Goal: Transaction & Acquisition: Obtain resource

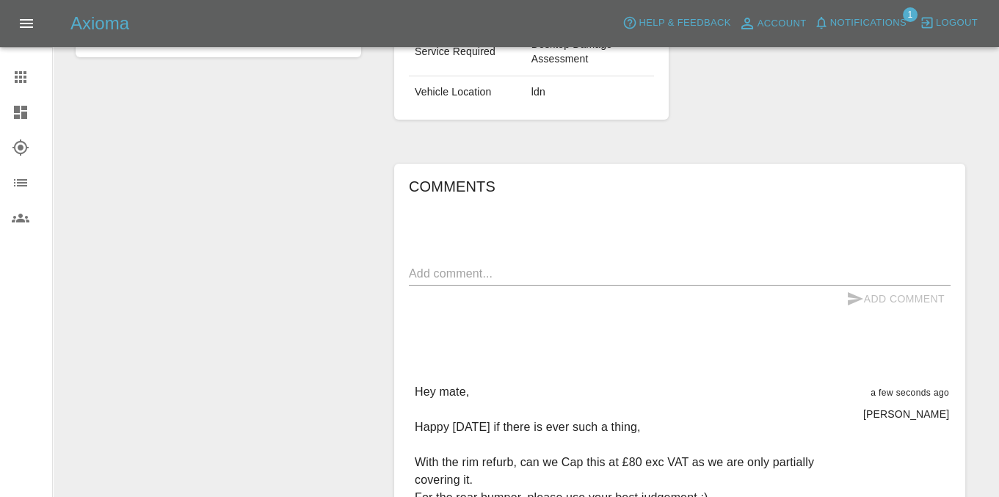
click at [10, 63] on link "Claims" at bounding box center [26, 76] width 52 height 35
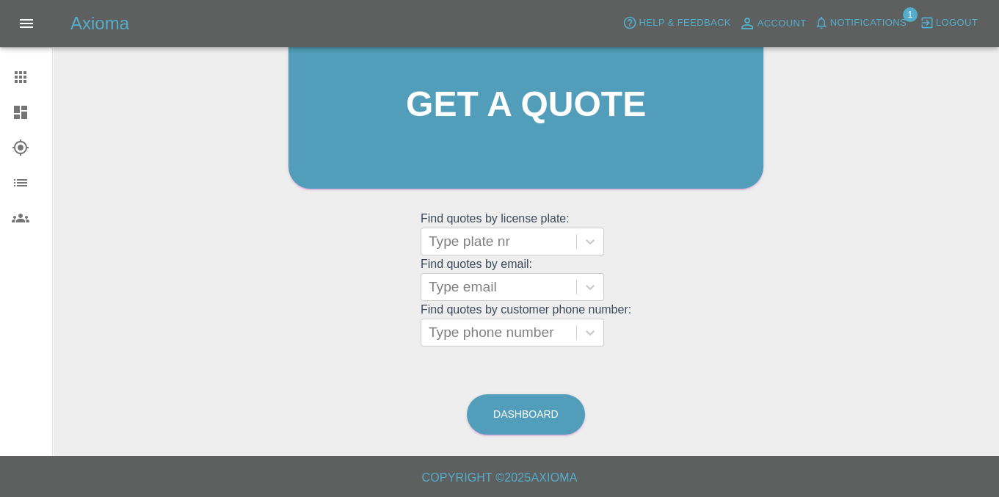
scroll to position [189, 0]
click at [19, 77] on icon at bounding box center [21, 77] width 12 height 12
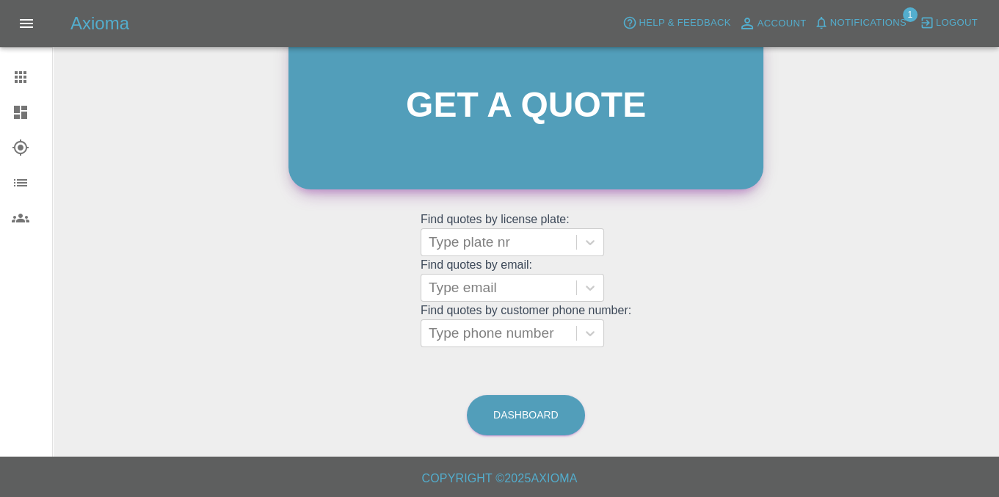
click at [406, 150] on link "Get a quote" at bounding box center [526, 105] width 475 height 168
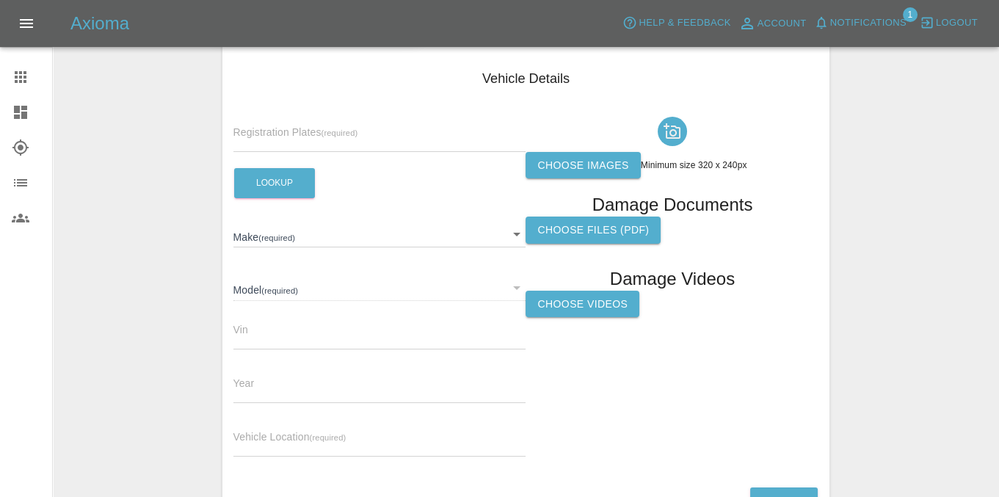
click at [316, 138] on input "text" at bounding box center [379, 141] width 293 height 21
paste input "NL66SRV"
type input "NL66SRV"
click at [275, 187] on button "Lookup" at bounding box center [274, 183] width 81 height 30
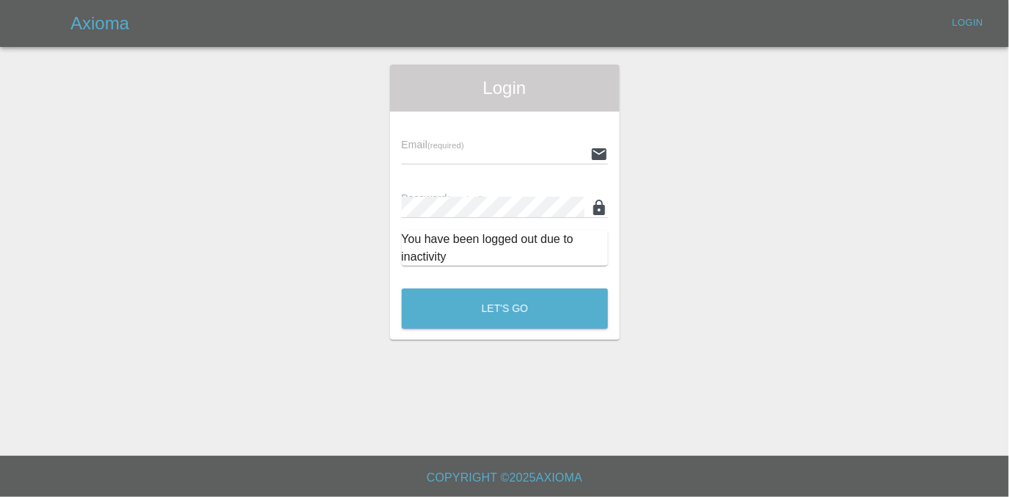
click at [465, 150] on input "text" at bounding box center [493, 153] width 183 height 21
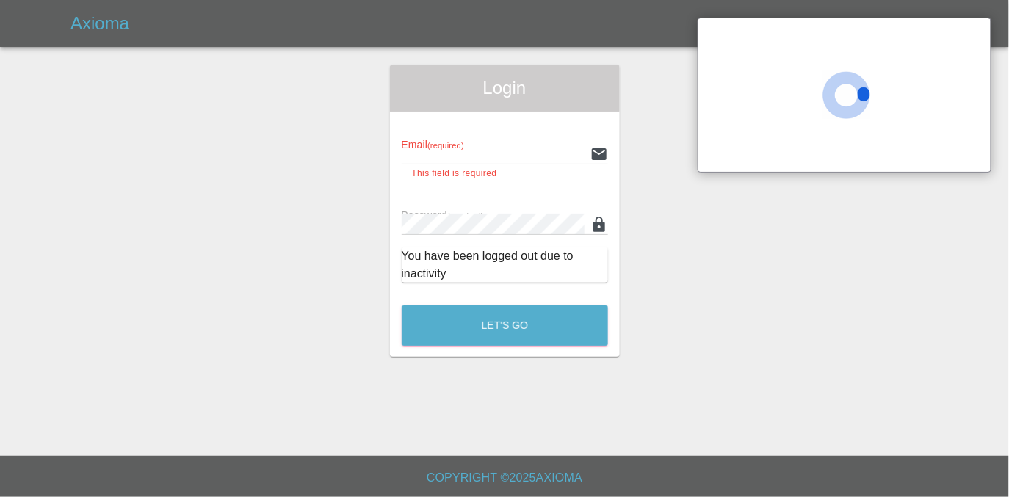
type input "[EMAIL_ADDRESS][DOMAIN_NAME]"
click at [402, 305] on button "Let's Go" at bounding box center [505, 325] width 206 height 40
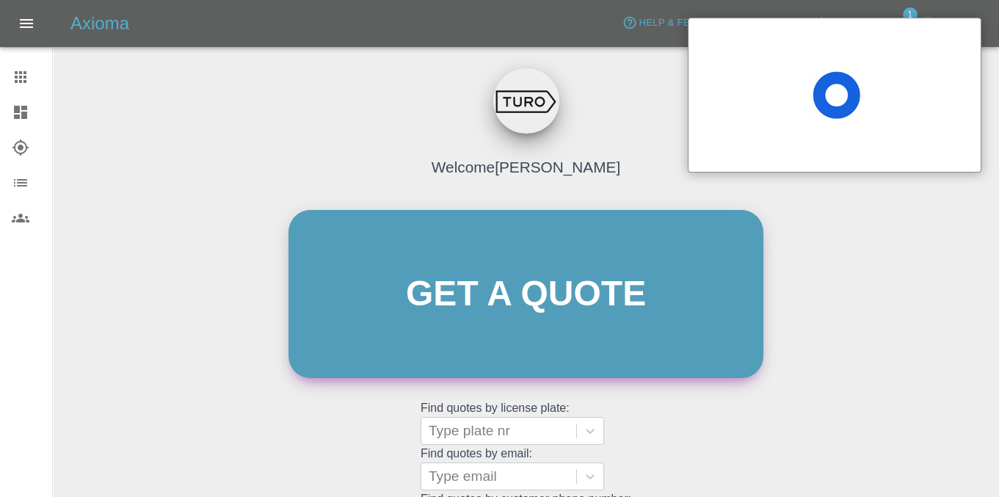
click at [571, 283] on link "Get a quote" at bounding box center [526, 294] width 475 height 168
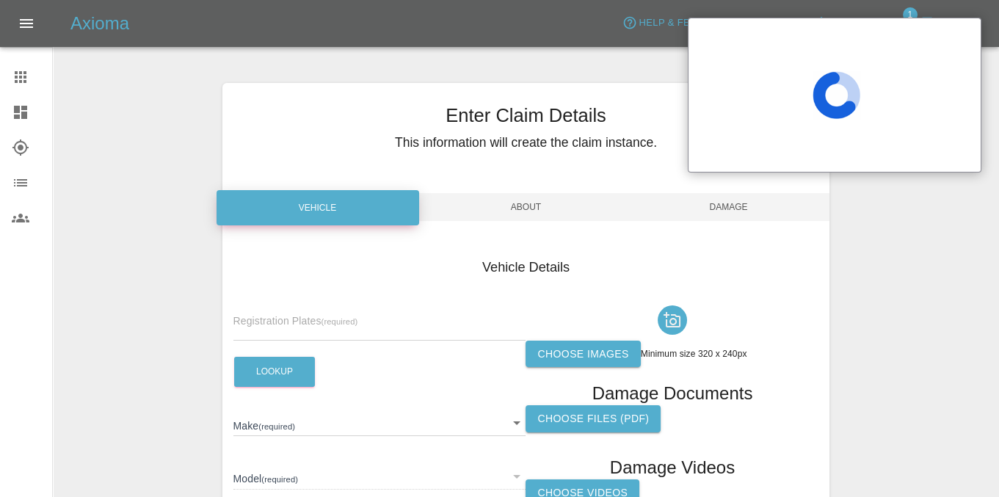
click at [281, 315] on span "Registration Plates (required)" at bounding box center [295, 321] width 125 height 12
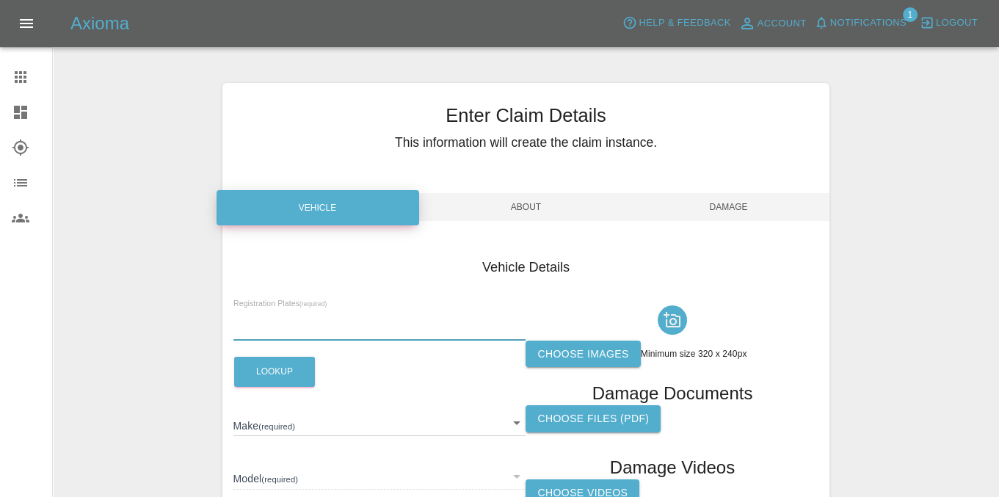
paste input "NL66SRV"
click at [294, 327] on input "text" at bounding box center [379, 329] width 293 height 21
type input "NL66SRV"
click at [279, 357] on button "Lookup" at bounding box center [274, 372] width 81 height 30
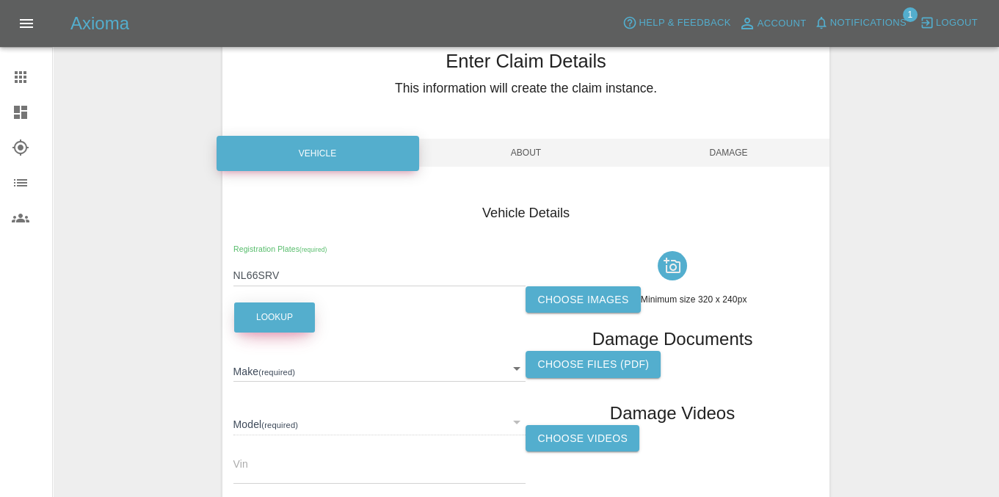
scroll to position [200, 0]
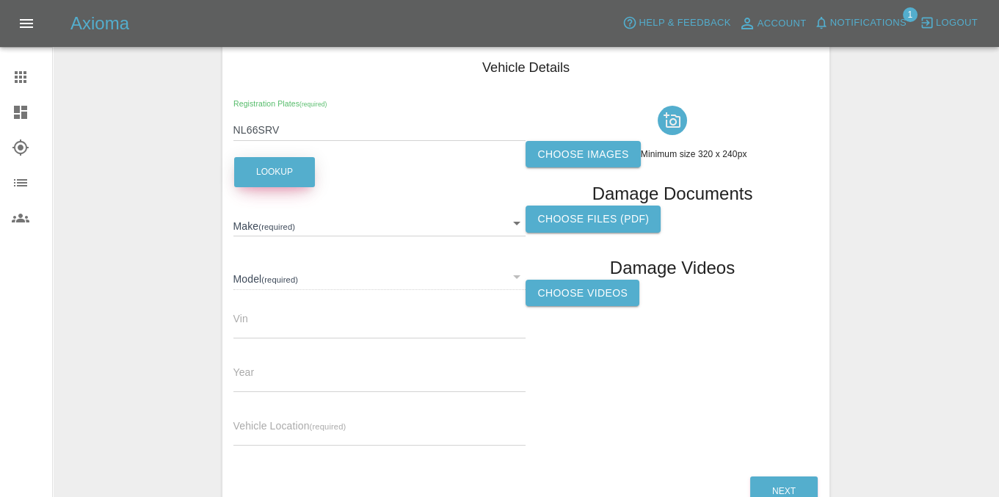
click at [273, 178] on button "Lookup" at bounding box center [274, 172] width 81 height 30
type input "BMW"
type input "420"
type input "[US_VEHICLE_IDENTIFICATION_NUMBER]"
type input "2016"
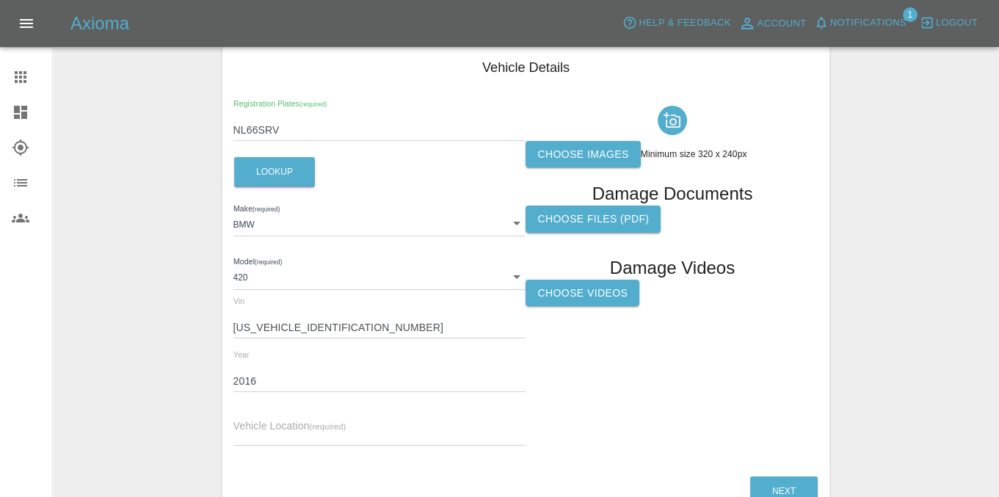
click at [310, 329] on input "[US_VEHICLE_IDENTIFICATION_NUMBER]" at bounding box center [379, 327] width 293 height 21
